Goal: Book appointment/travel/reservation

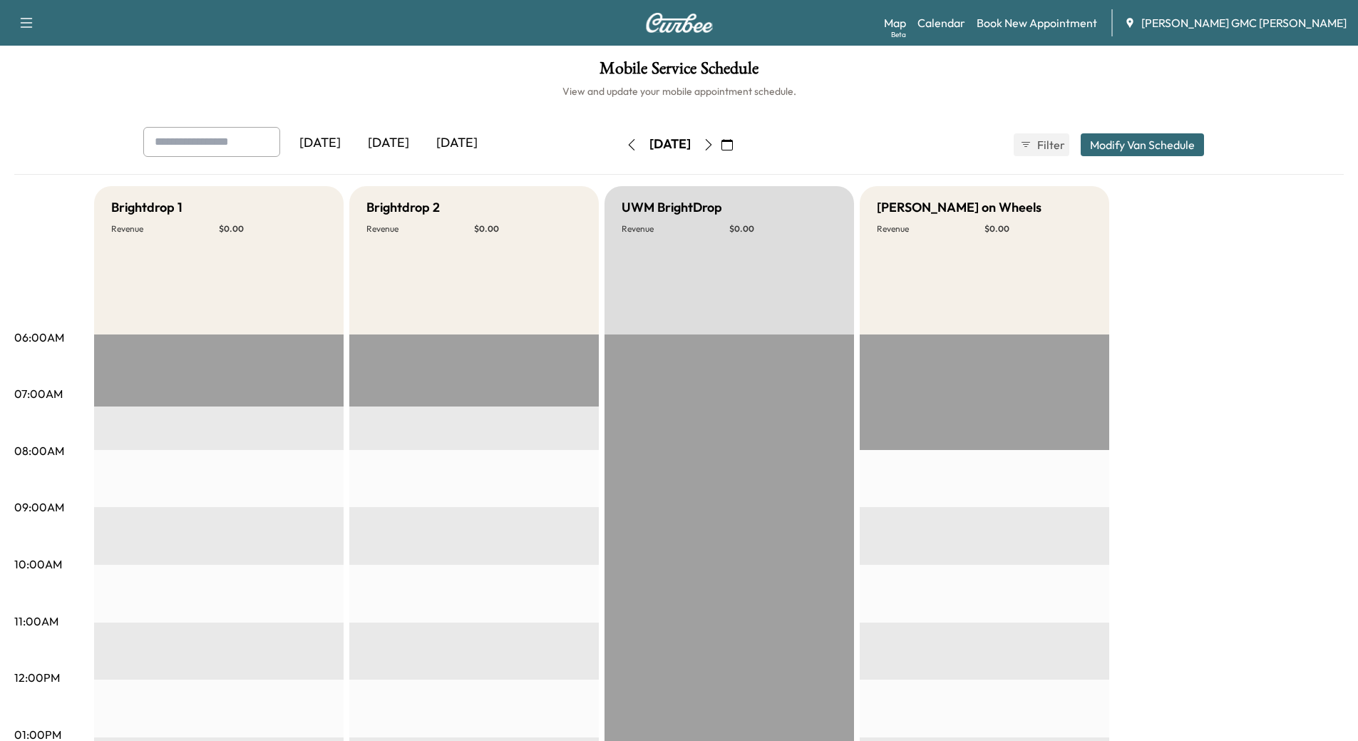
click at [442, 140] on div "[DATE]" at bounding box center [457, 143] width 68 height 33
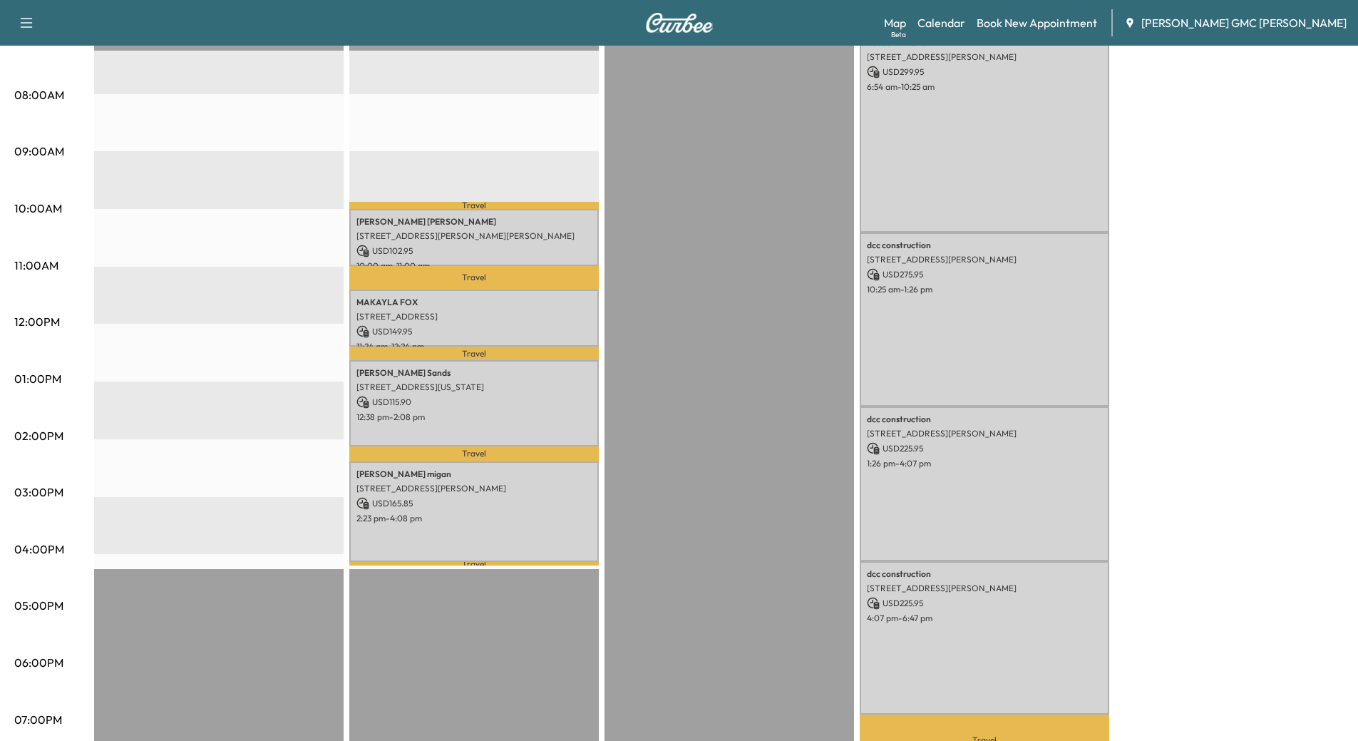
scroll to position [356, 0]
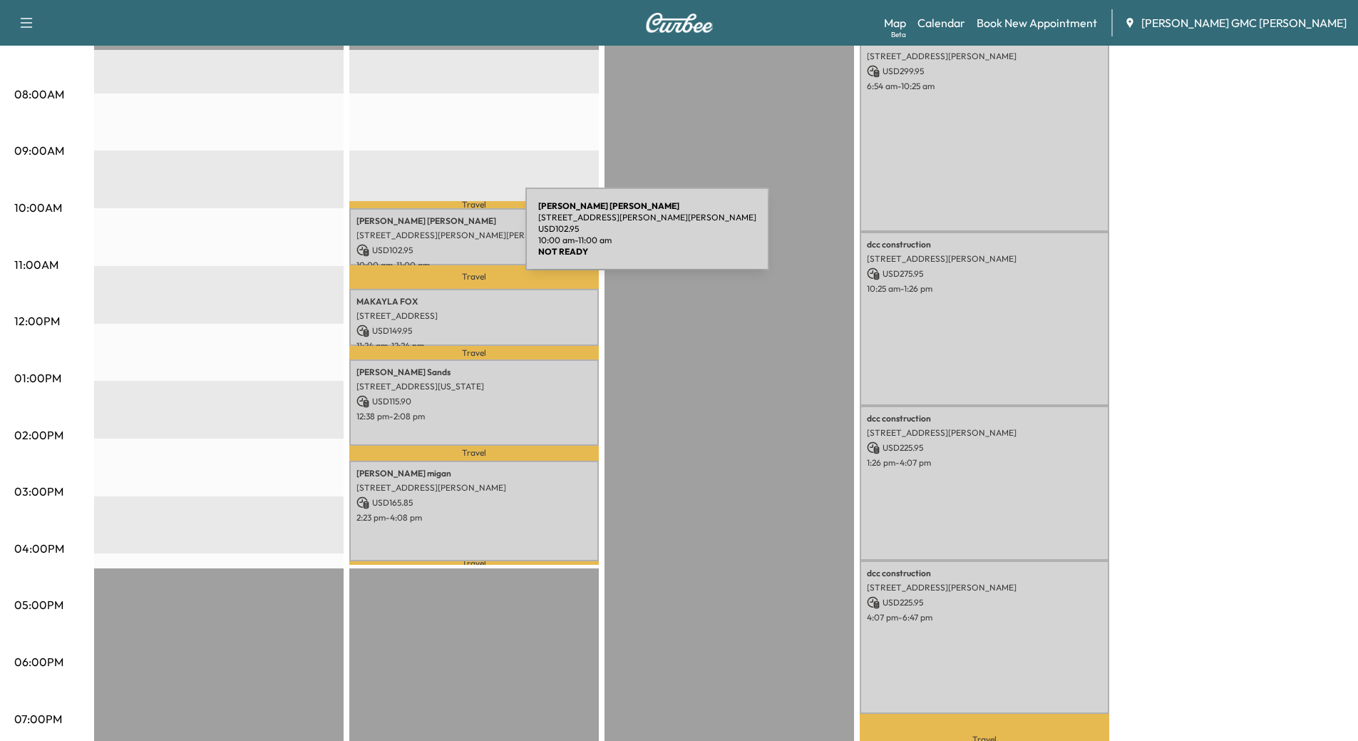
click at [418, 237] on p "[STREET_ADDRESS][PERSON_NAME][PERSON_NAME]" at bounding box center [473, 235] width 235 height 11
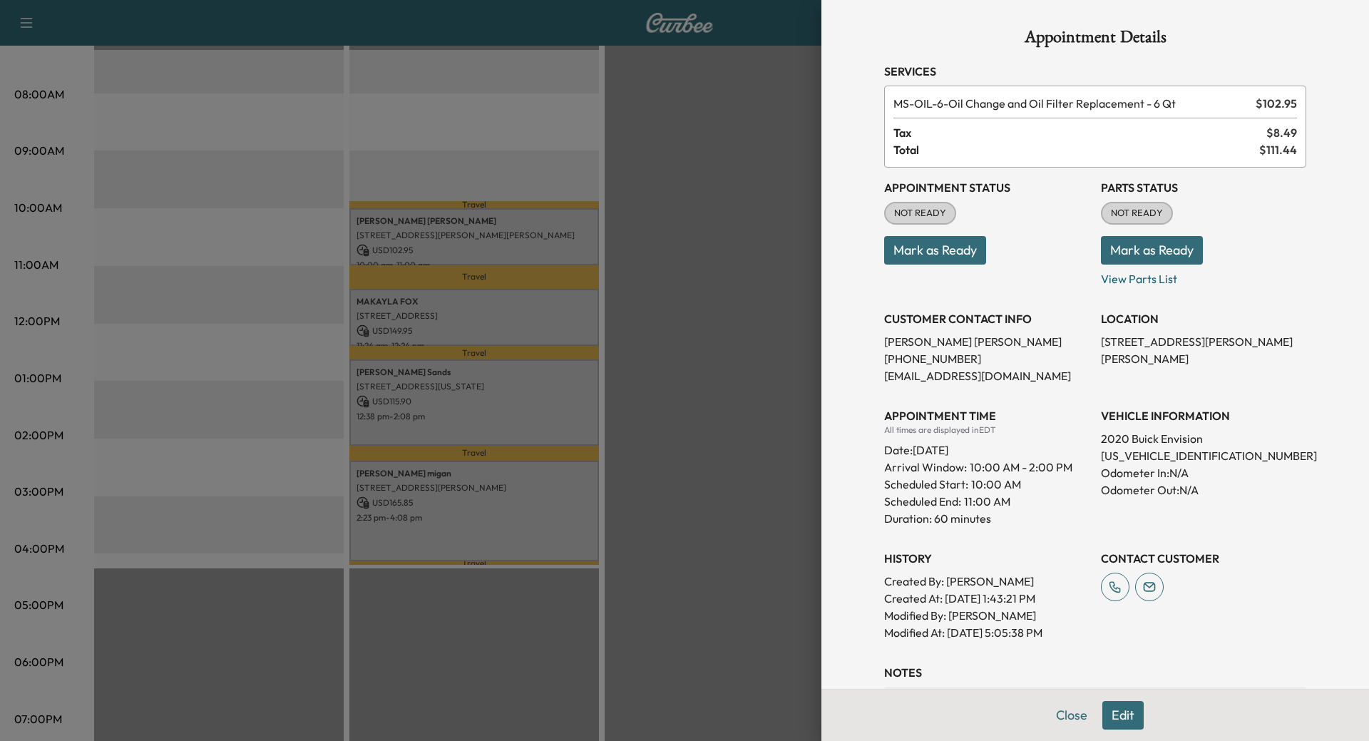
click at [428, 294] on div at bounding box center [684, 370] width 1369 height 741
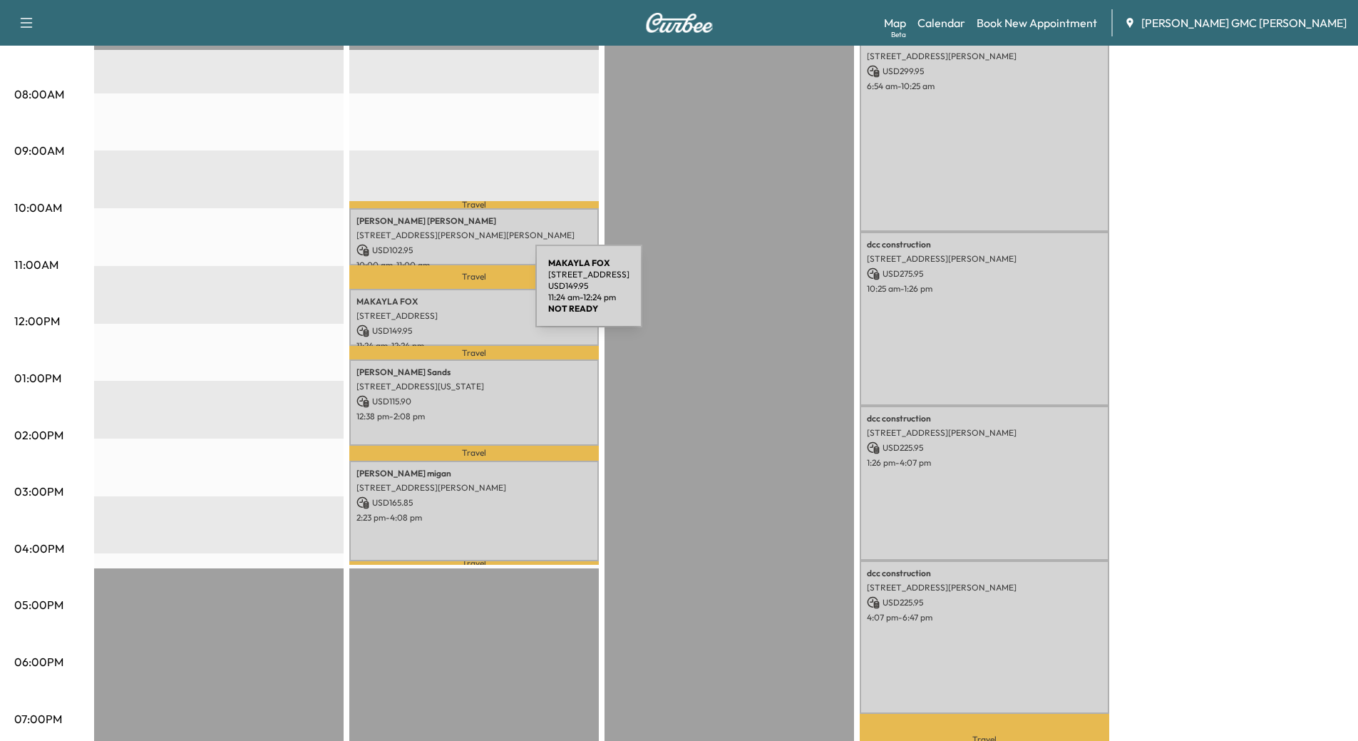
click at [428, 296] on p "[PERSON_NAME]" at bounding box center [473, 301] width 235 height 11
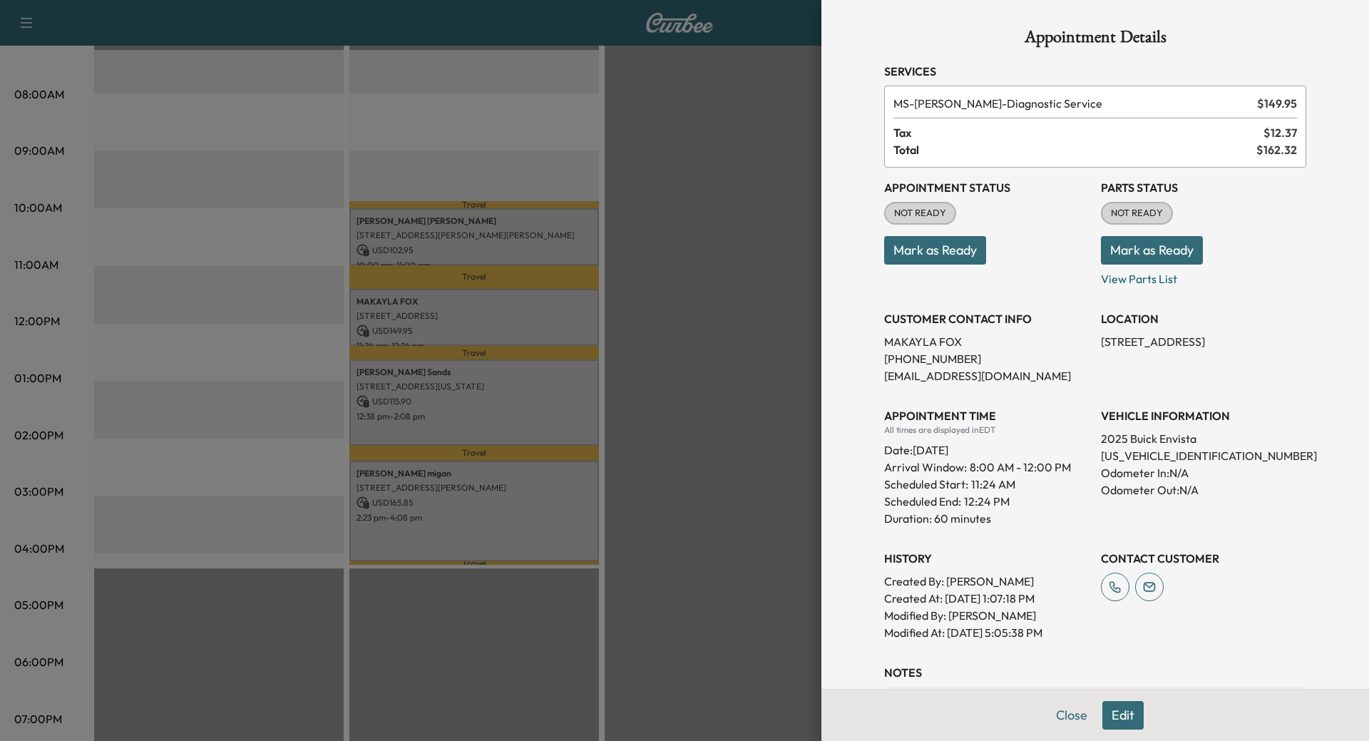
click at [406, 395] on div at bounding box center [684, 370] width 1369 height 741
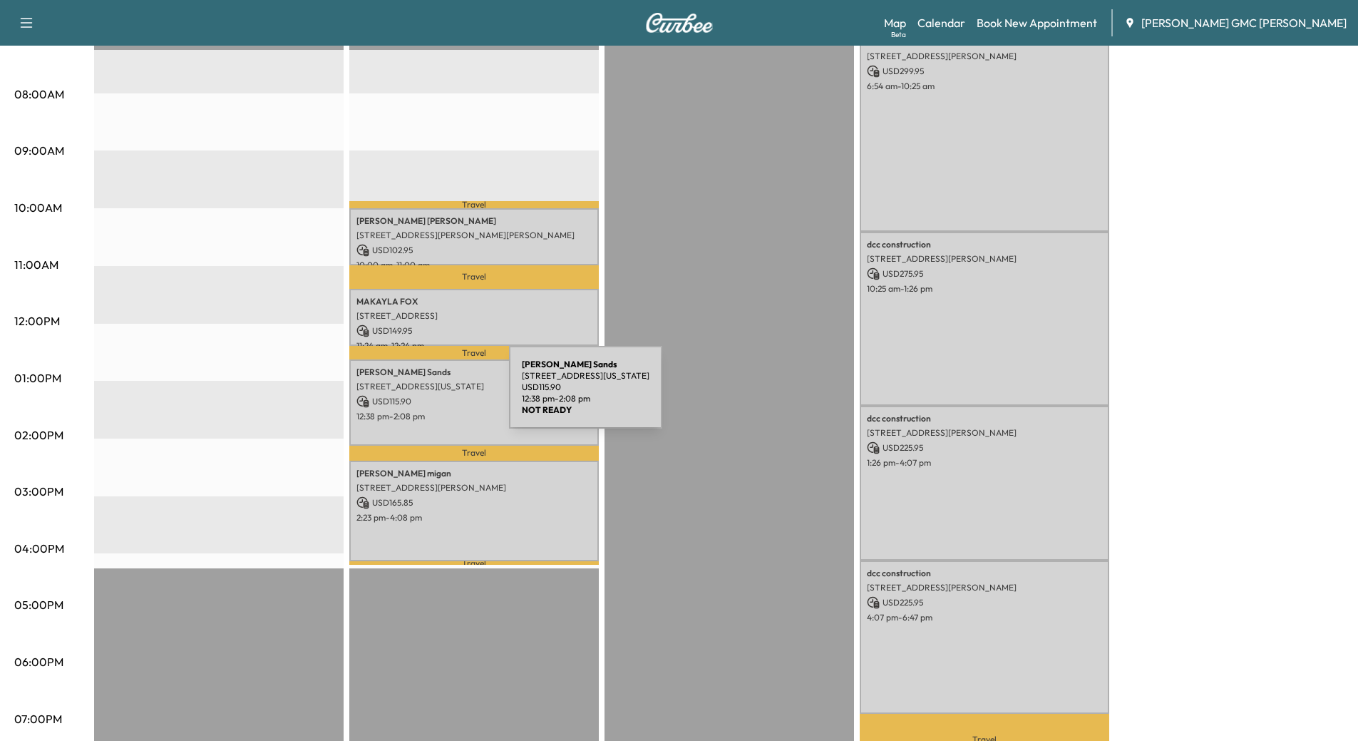
click at [402, 396] on p "USD 115.90" at bounding box center [473, 401] width 235 height 13
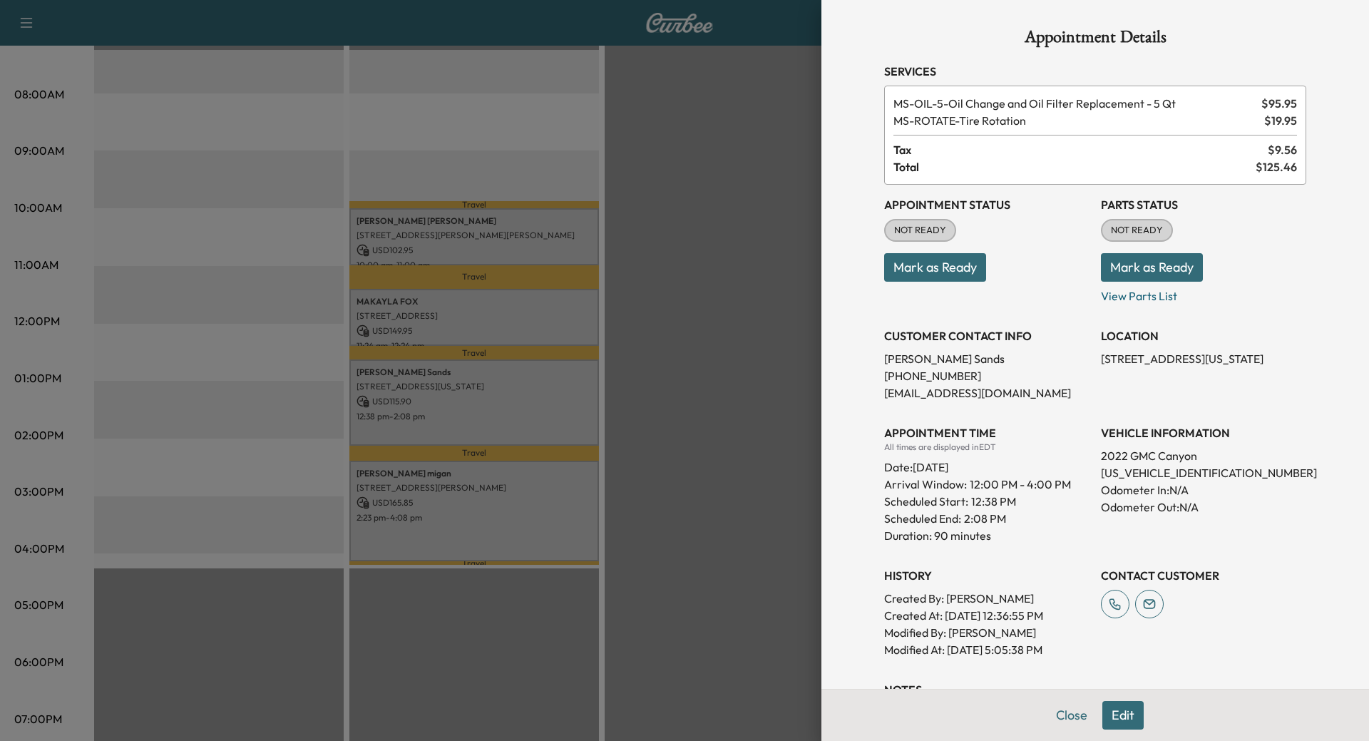
click at [413, 482] on div at bounding box center [684, 370] width 1369 height 741
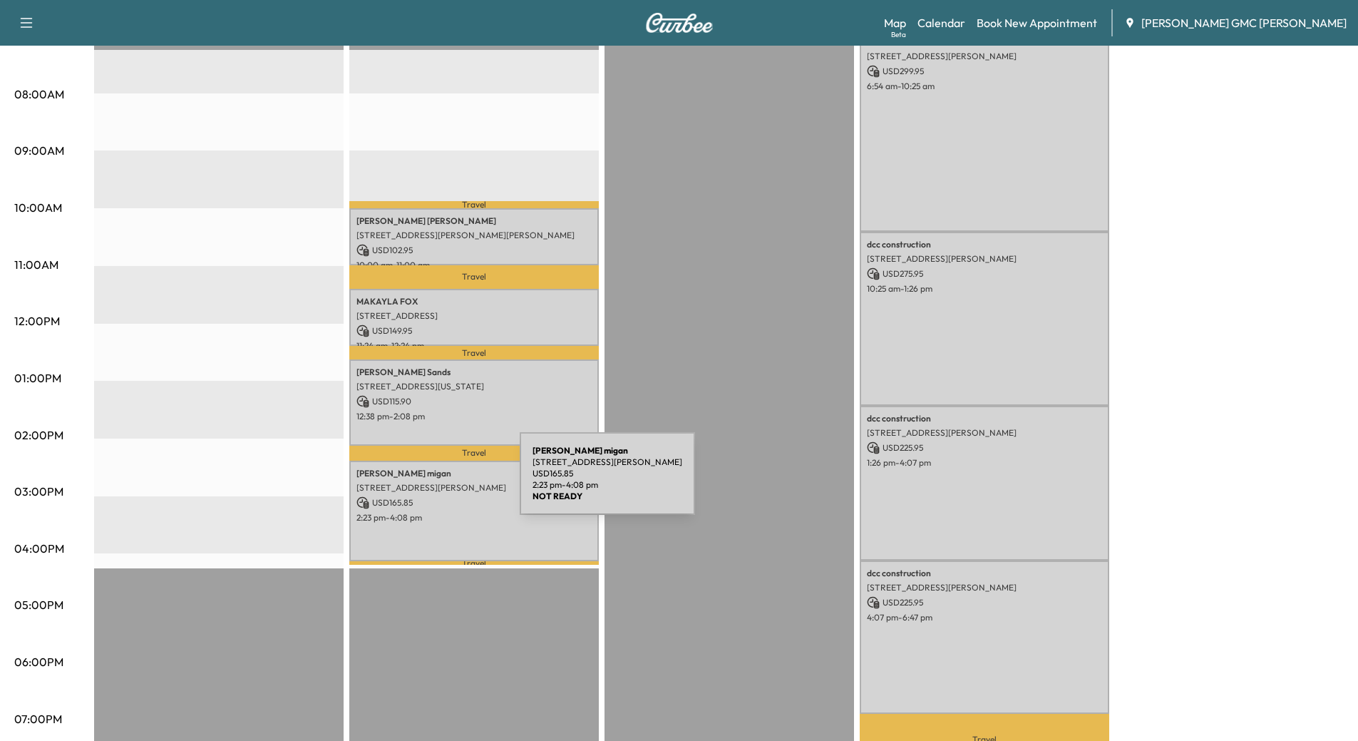
click at [413, 482] on p "[STREET_ADDRESS][PERSON_NAME]" at bounding box center [473, 487] width 235 height 11
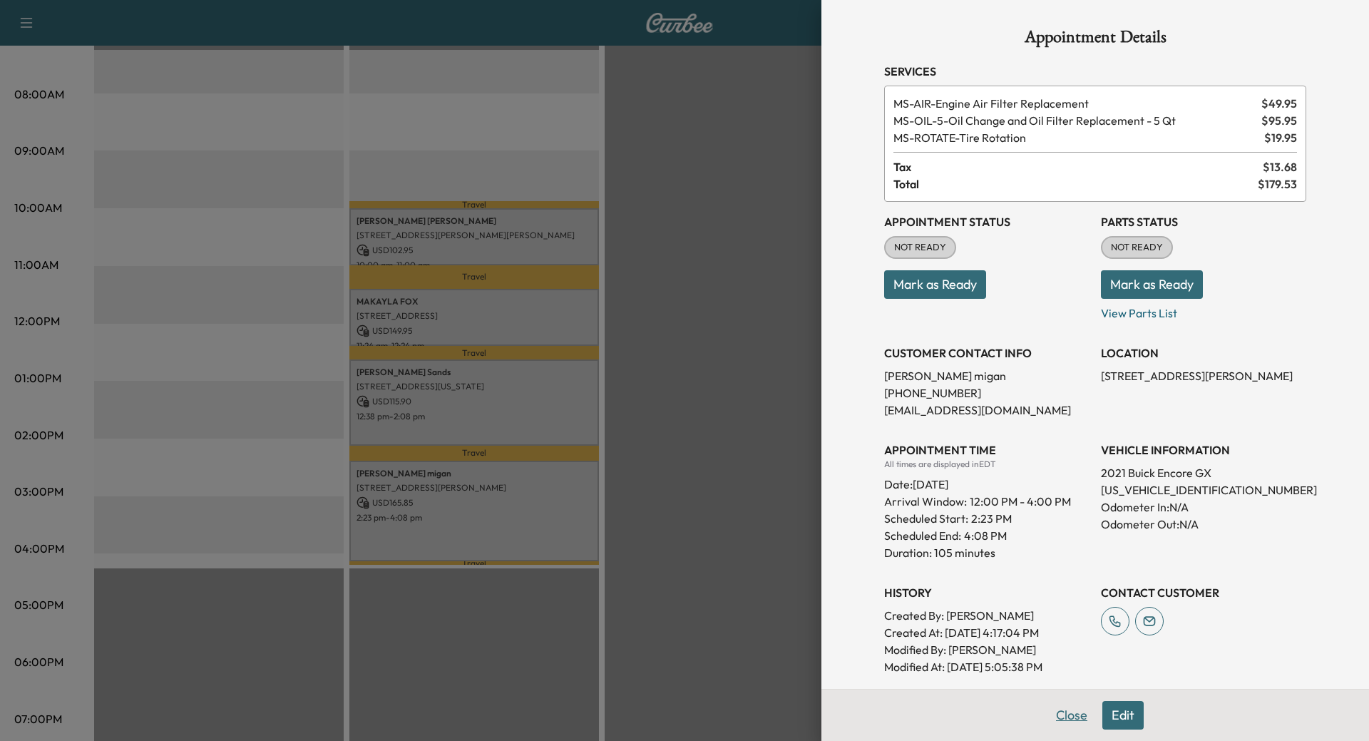
click at [1082, 711] on button "Close" at bounding box center [1071, 715] width 50 height 29
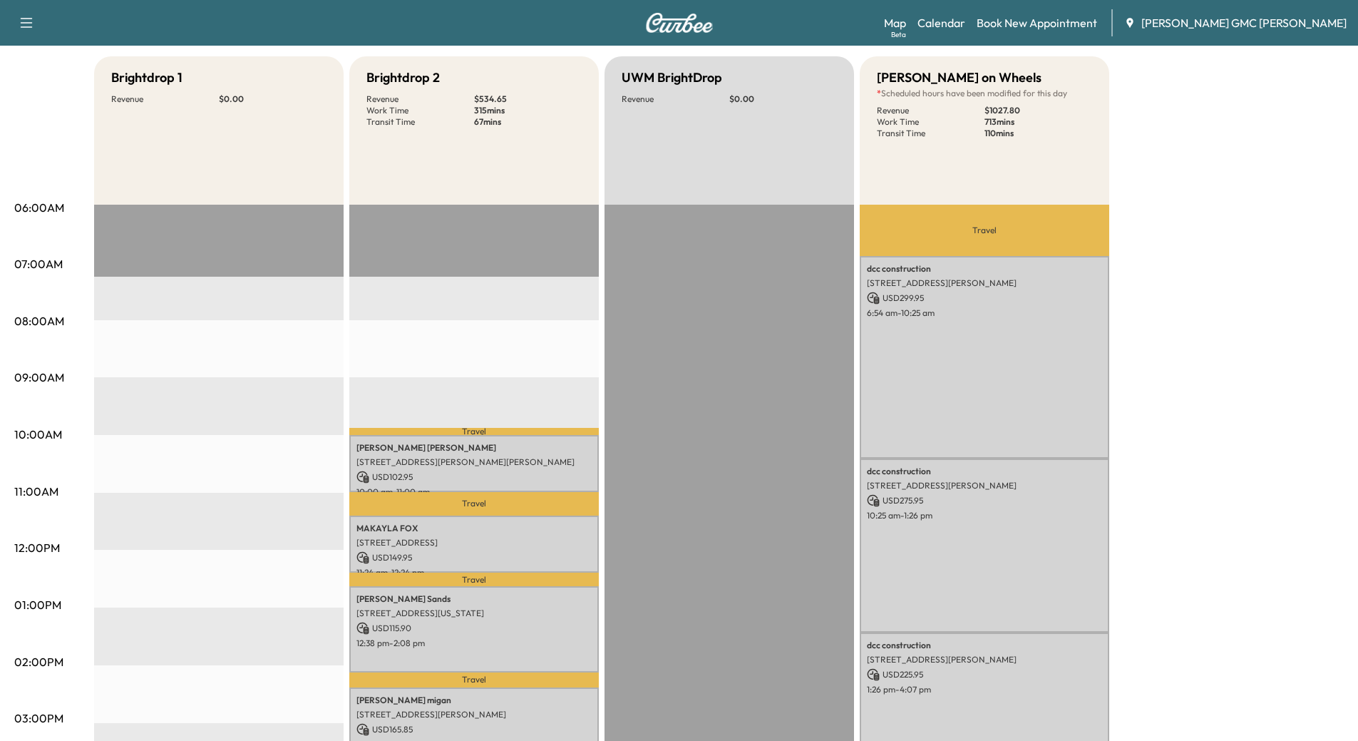
scroll to position [0, 0]
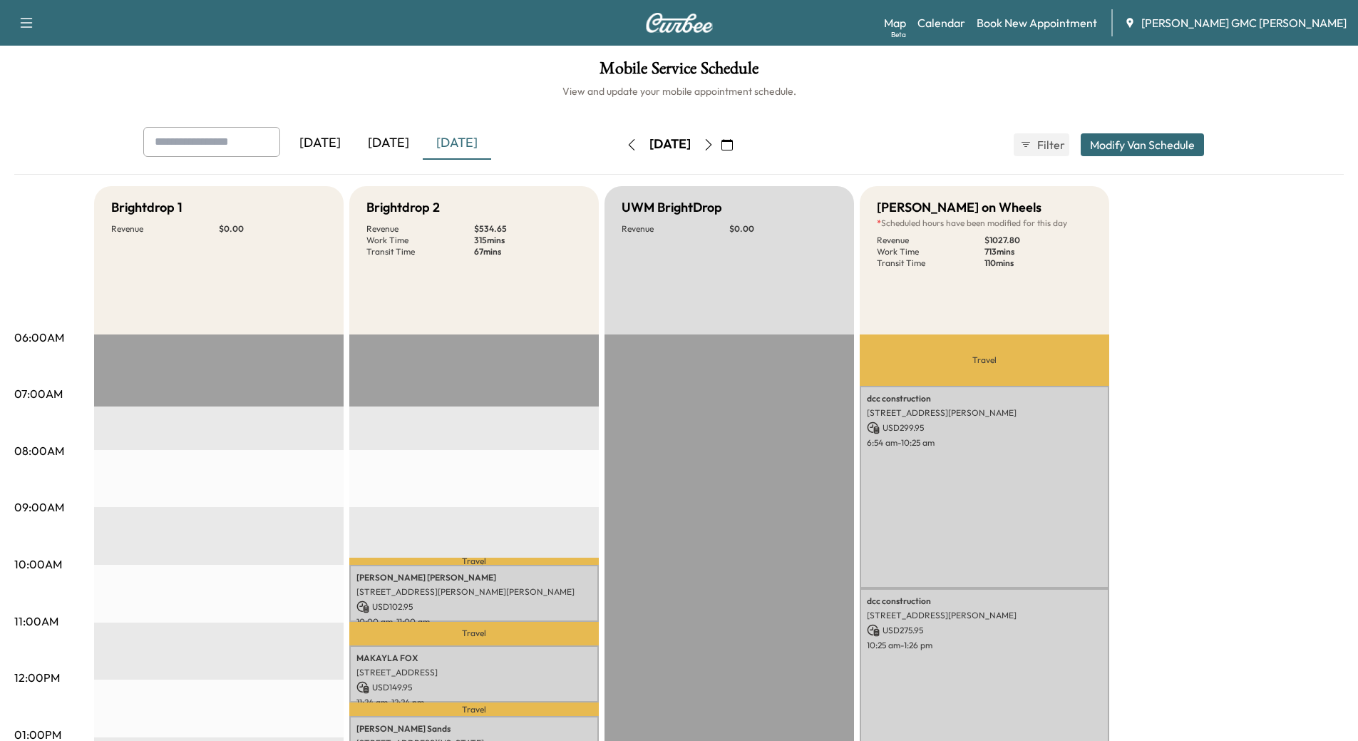
click at [385, 139] on div "[DATE]" at bounding box center [388, 143] width 68 height 33
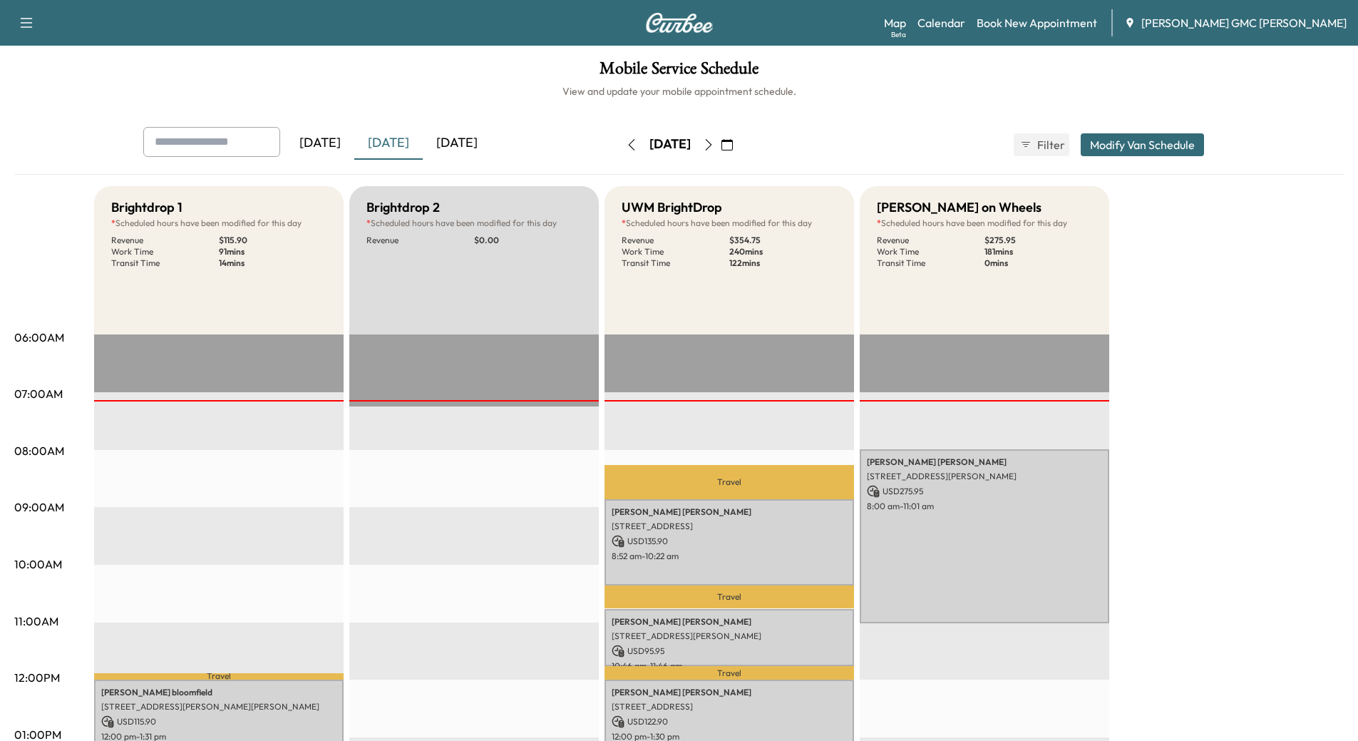
click at [468, 143] on div "[DATE]" at bounding box center [457, 143] width 68 height 33
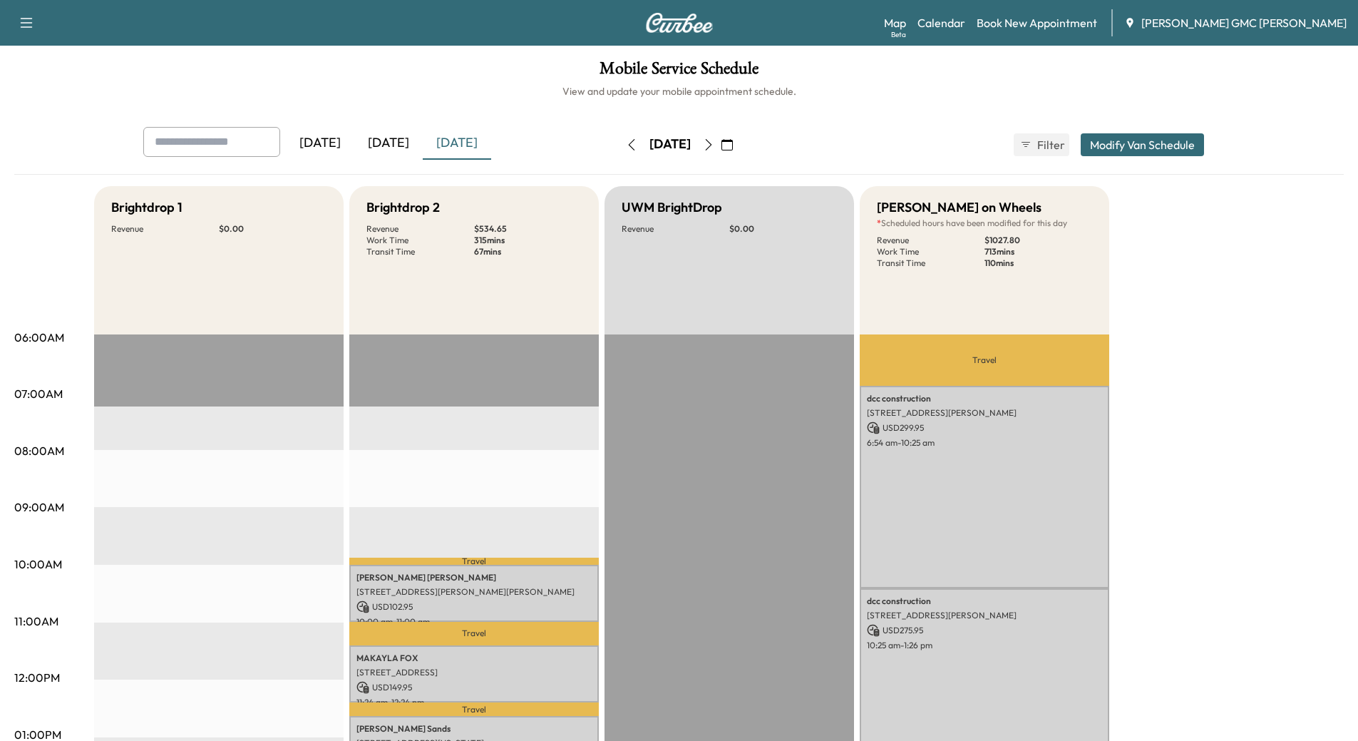
click at [714, 144] on icon "button" at bounding box center [708, 144] width 11 height 11
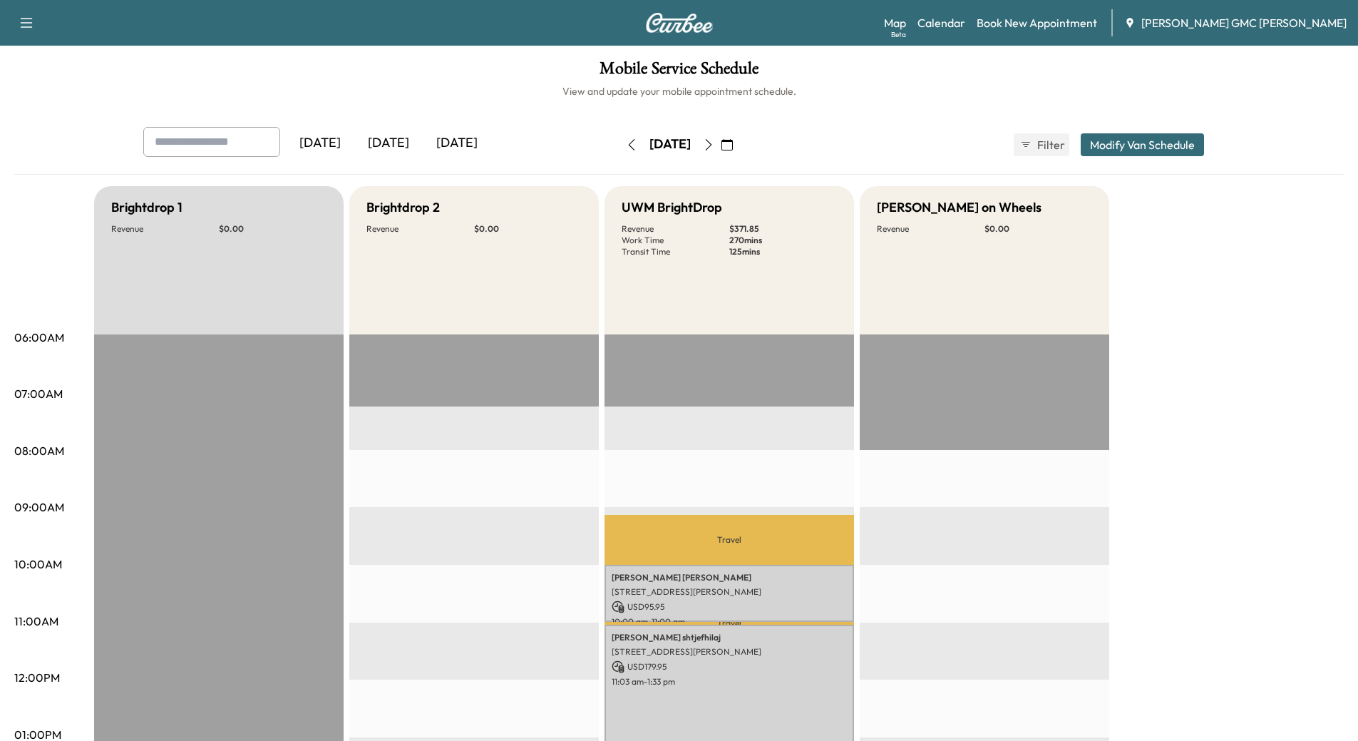
click at [714, 144] on icon "button" at bounding box center [708, 144] width 11 height 11
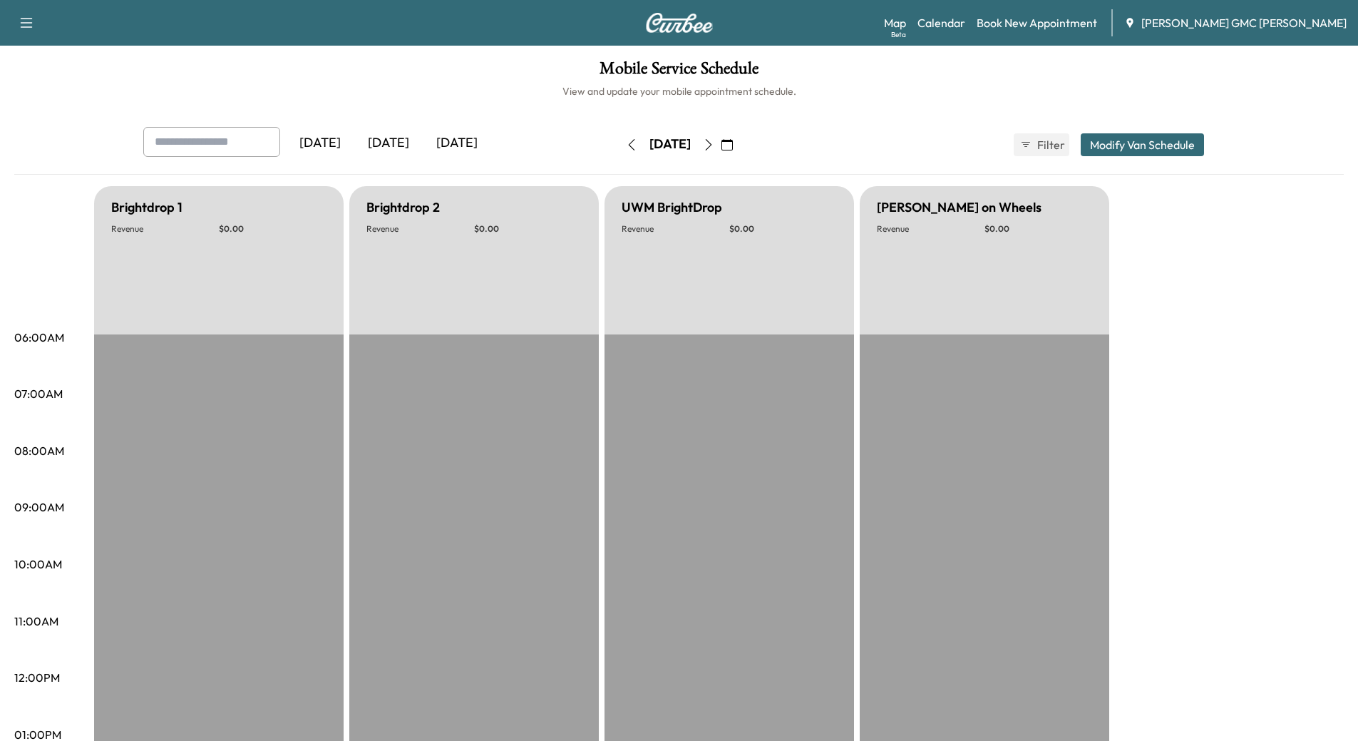
click at [714, 144] on icon "button" at bounding box center [708, 144] width 11 height 11
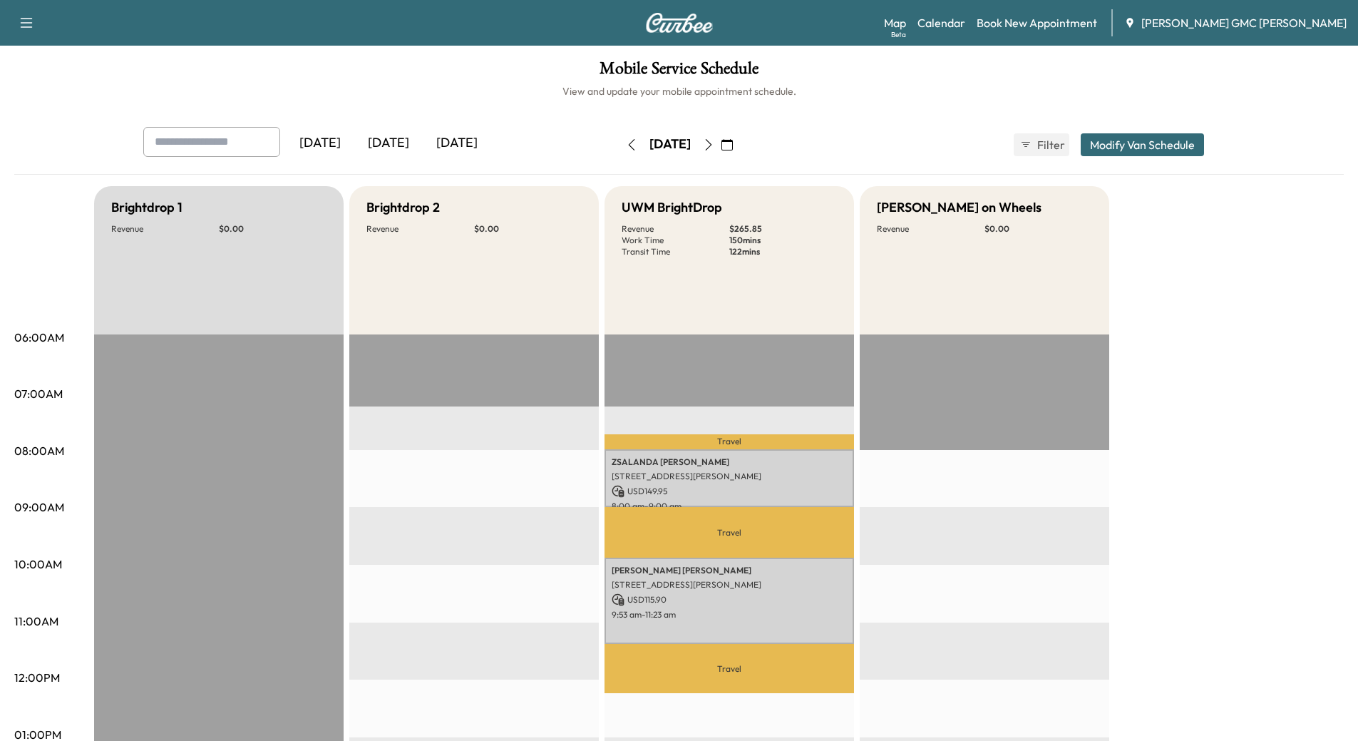
click at [714, 144] on icon "button" at bounding box center [708, 144] width 11 height 11
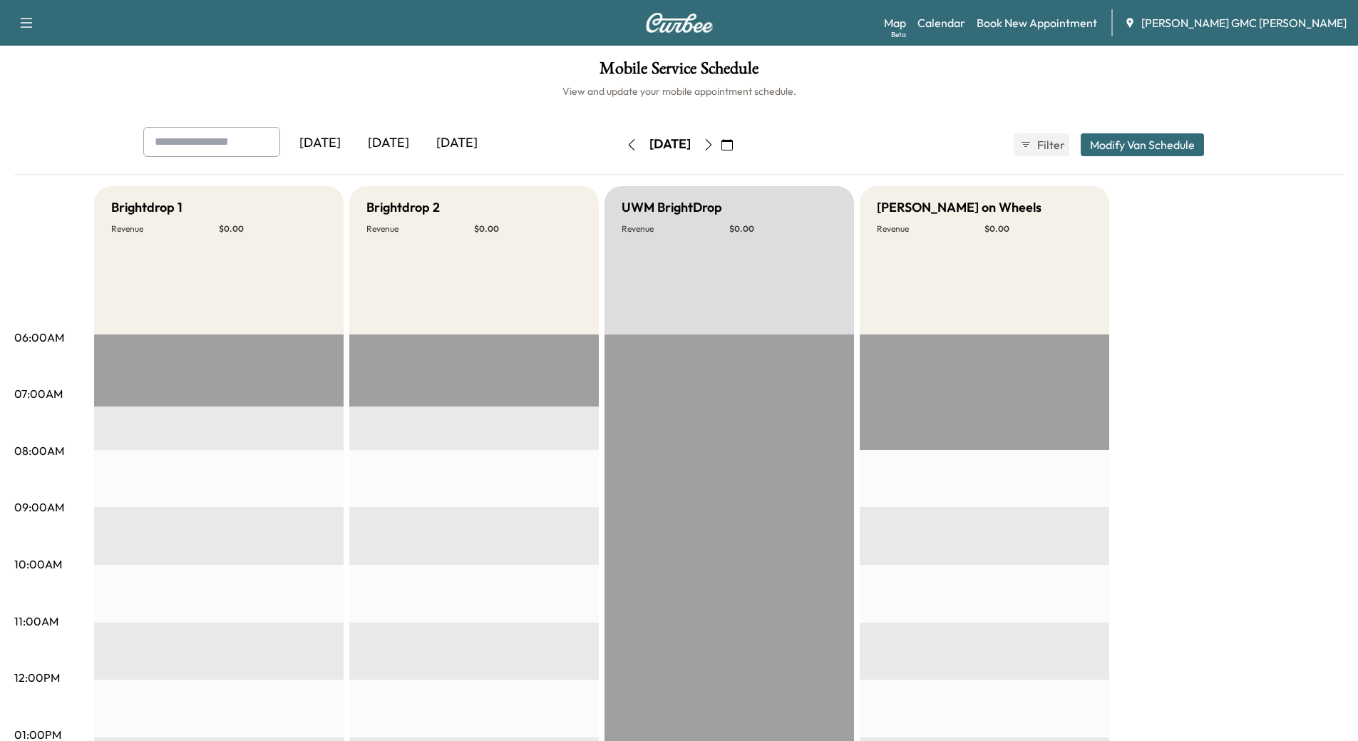
click at [714, 144] on icon "button" at bounding box center [708, 144] width 11 height 11
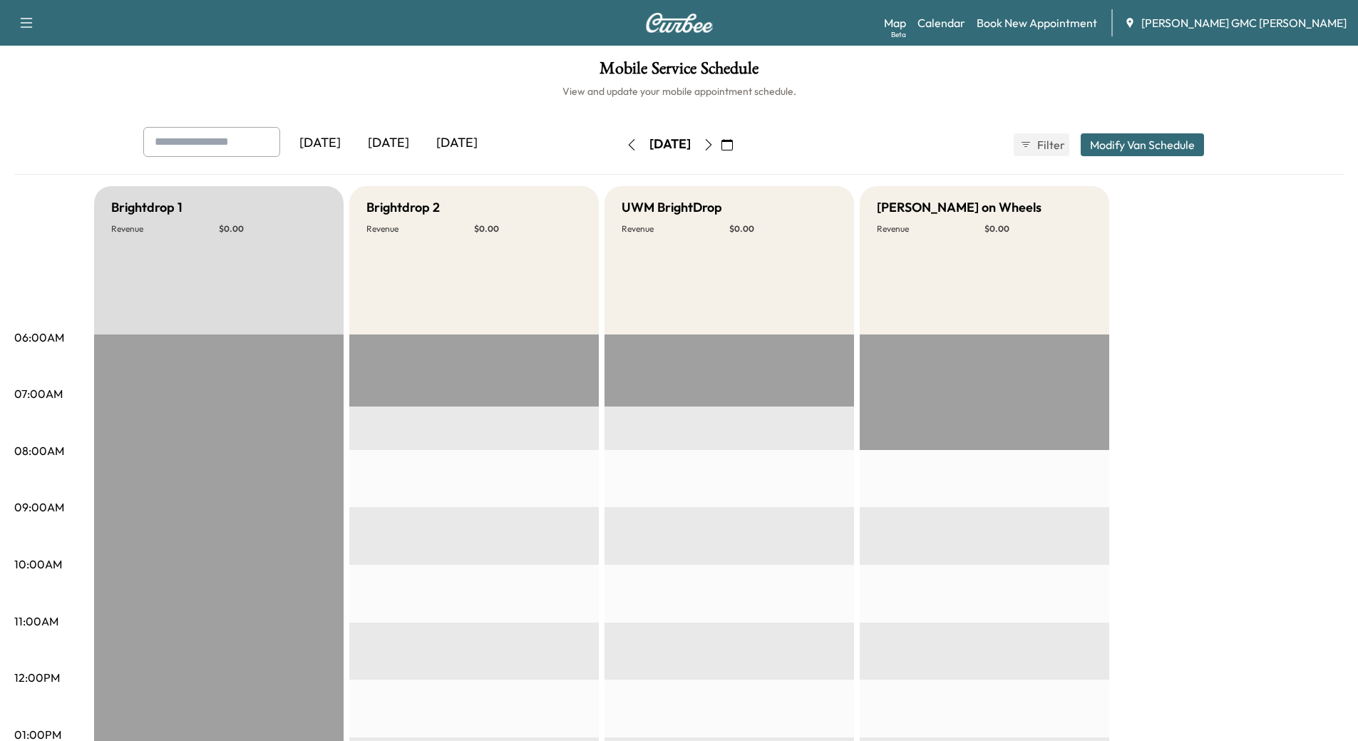
click at [721, 144] on div "[DATE]" at bounding box center [669, 144] width 101 height 23
click at [393, 135] on div "[DATE]" at bounding box center [388, 143] width 68 height 33
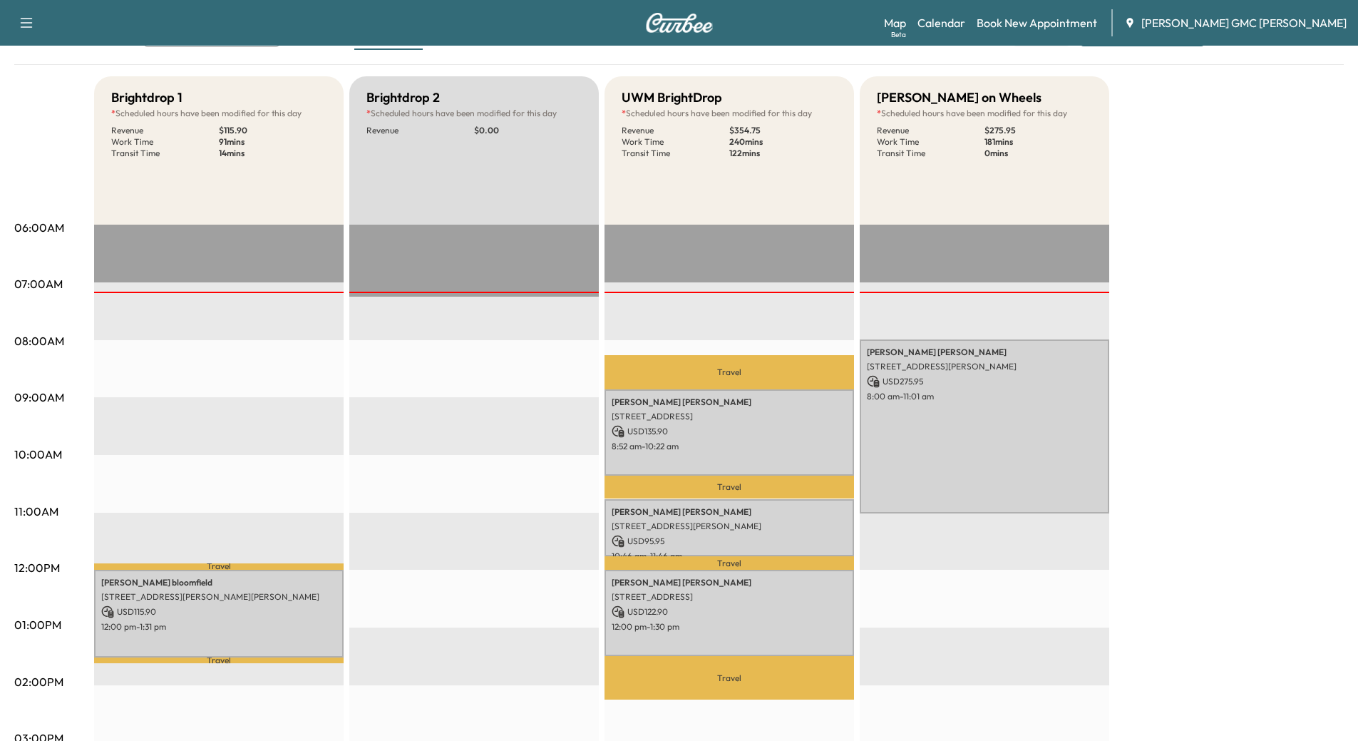
scroll to position [143, 0]
